Goal: Find specific page/section: Find specific page/section

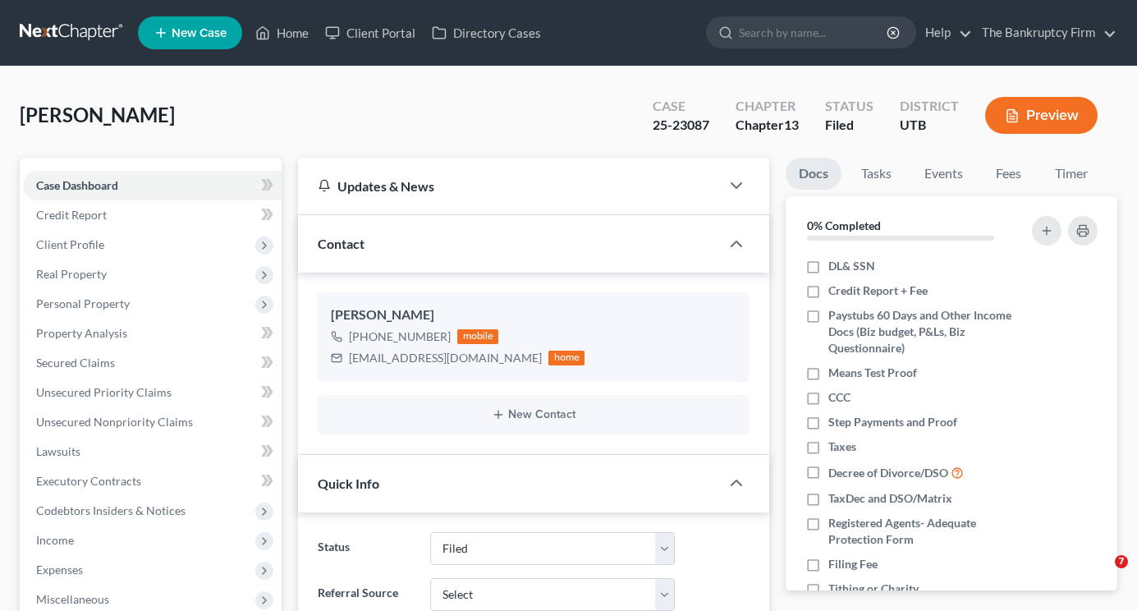
select select "3"
click at [298, 20] on link "Home" at bounding box center [282, 33] width 70 height 30
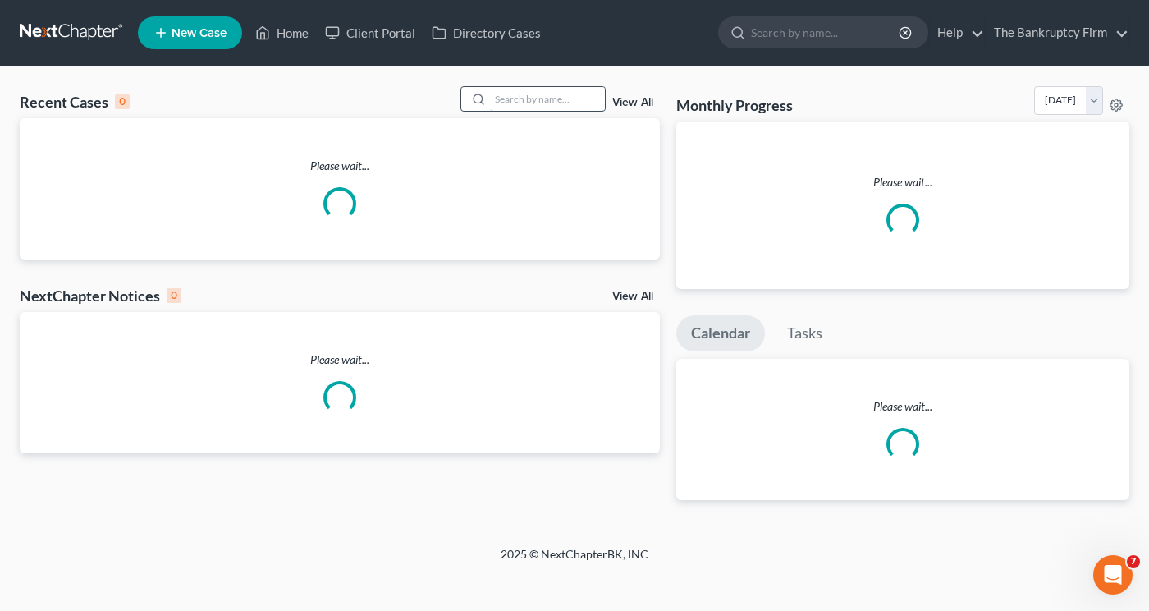
click at [516, 95] on input "search" at bounding box center [547, 99] width 115 height 24
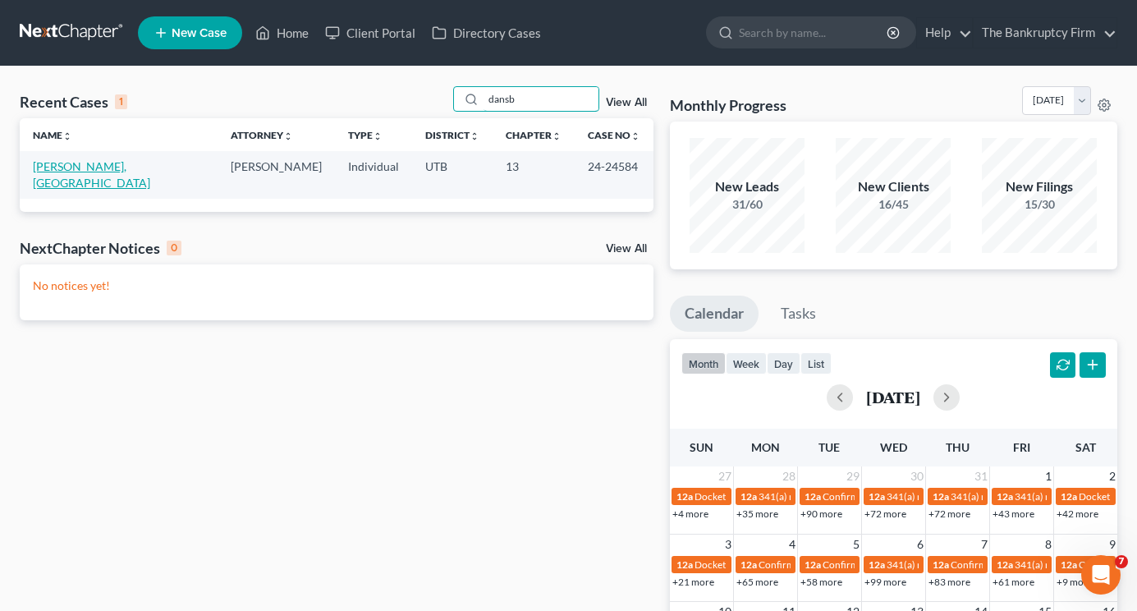
type input "dansb"
click at [98, 171] on link "[PERSON_NAME], [GEOGRAPHIC_DATA]" at bounding box center [91, 174] width 117 height 30
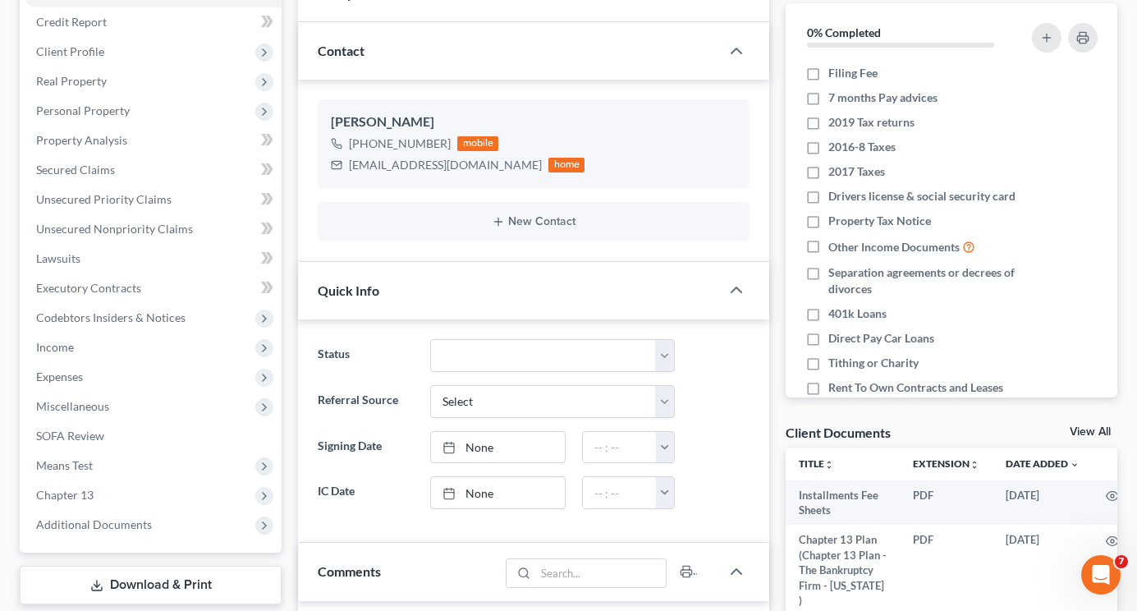
scroll to position [246, 0]
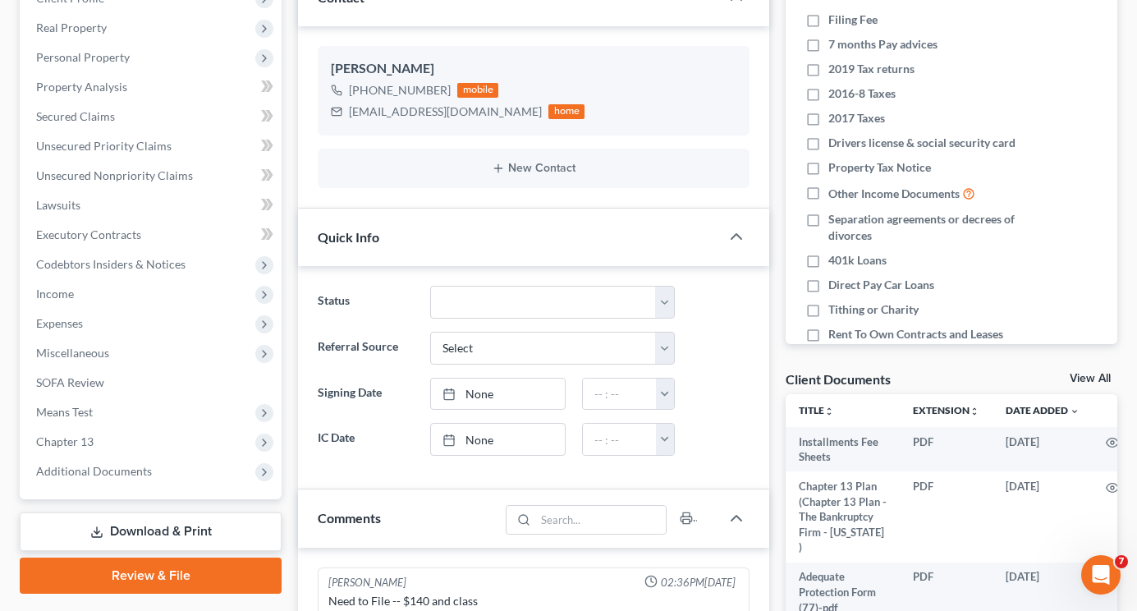
click at [1084, 375] on link "View All" at bounding box center [1089, 378] width 41 height 11
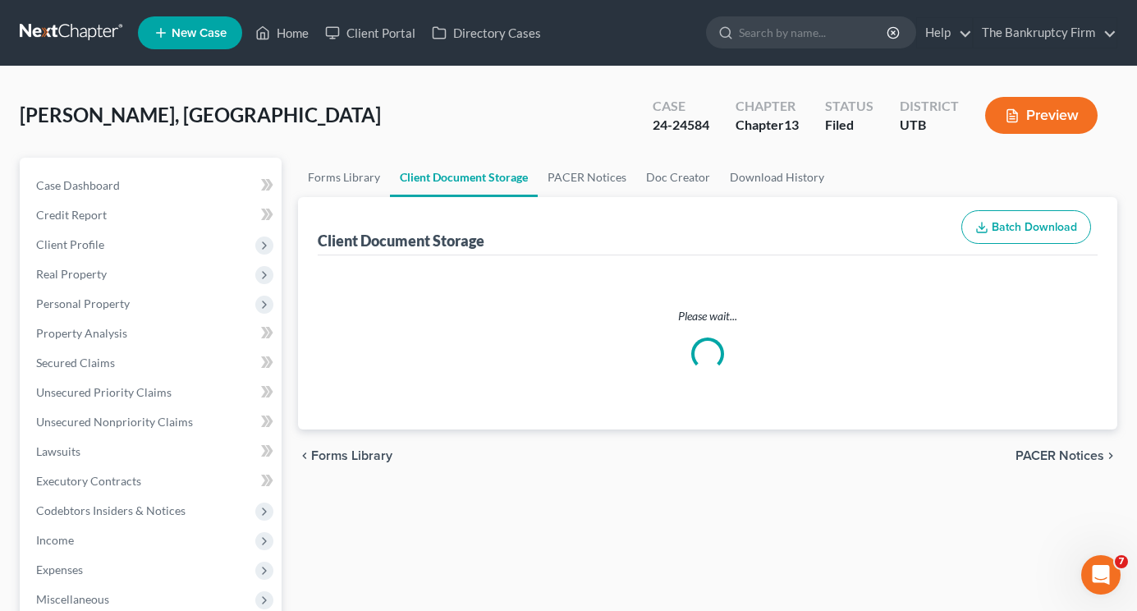
select select "30"
select select "26"
select select "53"
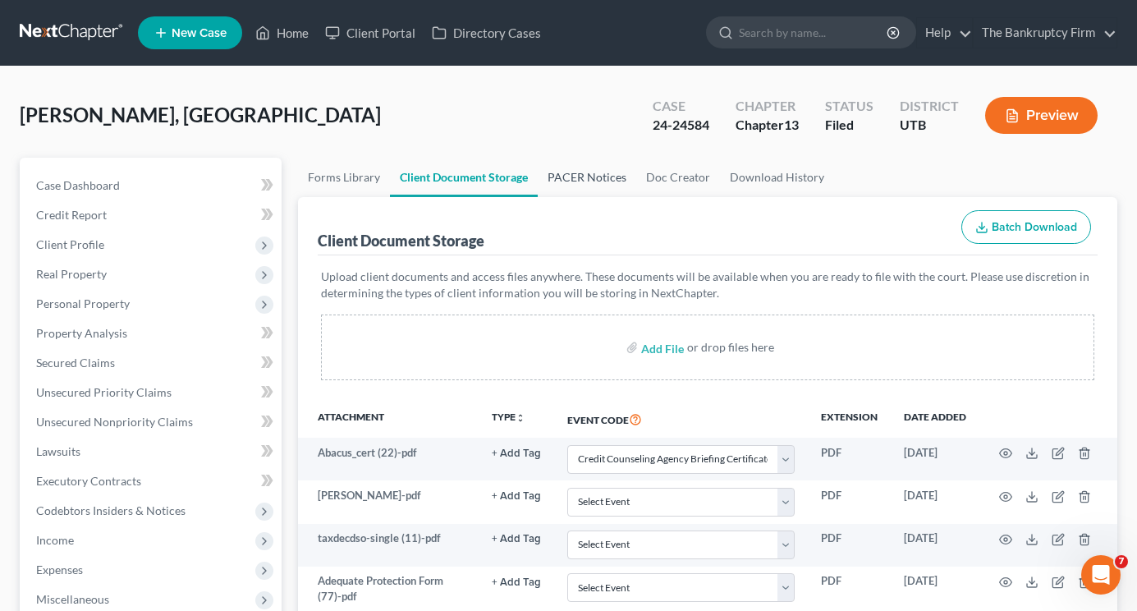
click at [576, 190] on link "PACER Notices" at bounding box center [587, 177] width 98 height 39
